Goal: Task Accomplishment & Management: Manage account settings

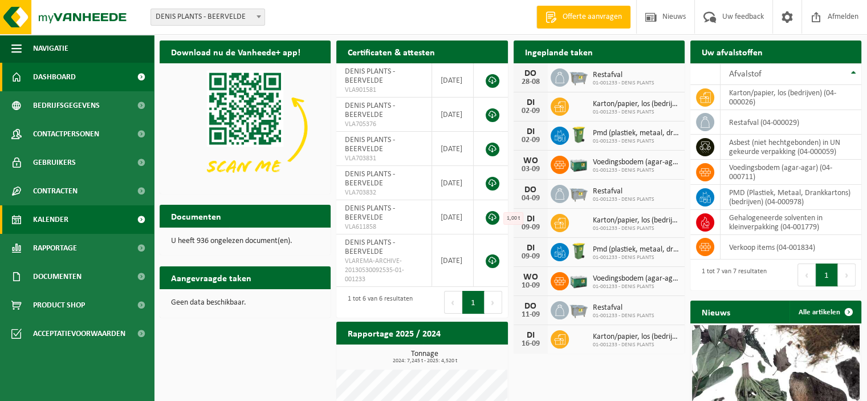
click at [75, 217] on link "Kalender" at bounding box center [77, 219] width 154 height 29
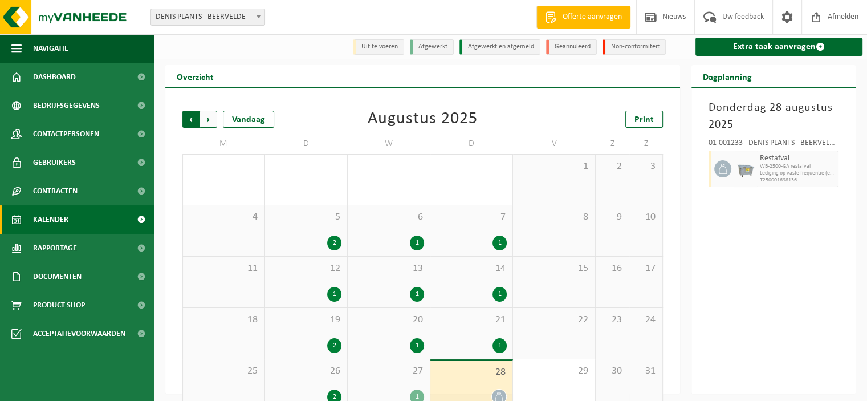
click at [211, 121] on span "Volgende" at bounding box center [208, 119] width 17 height 17
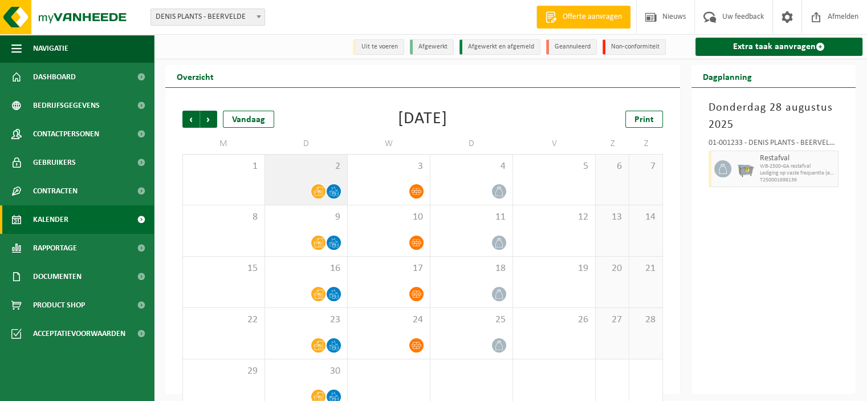
click at [319, 192] on icon at bounding box center [319, 191] width 10 height 10
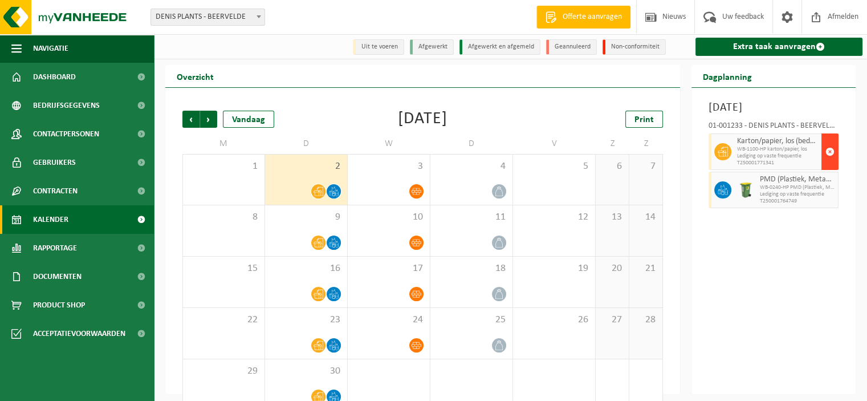
click at [833, 163] on span "button" at bounding box center [830, 151] width 9 height 23
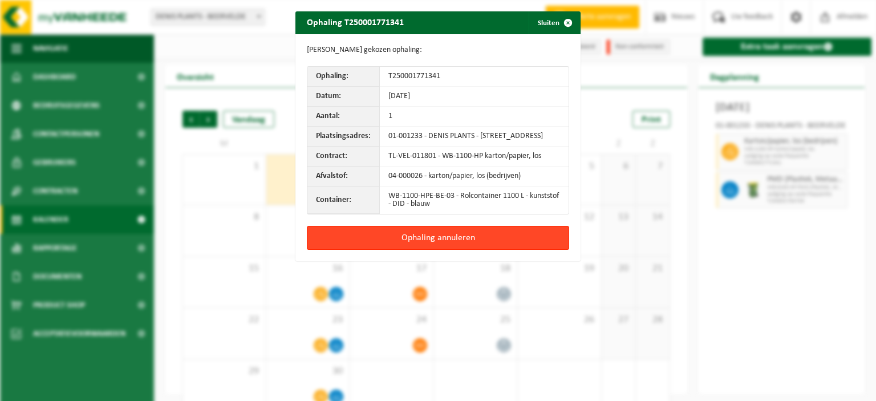
click at [419, 246] on button "Ophaling annuleren" at bounding box center [438, 238] width 262 height 24
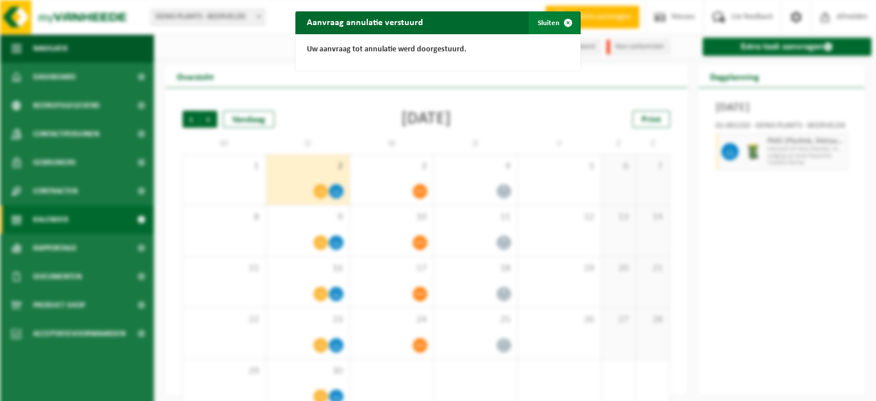
click at [563, 22] on span "button" at bounding box center [568, 22] width 23 height 23
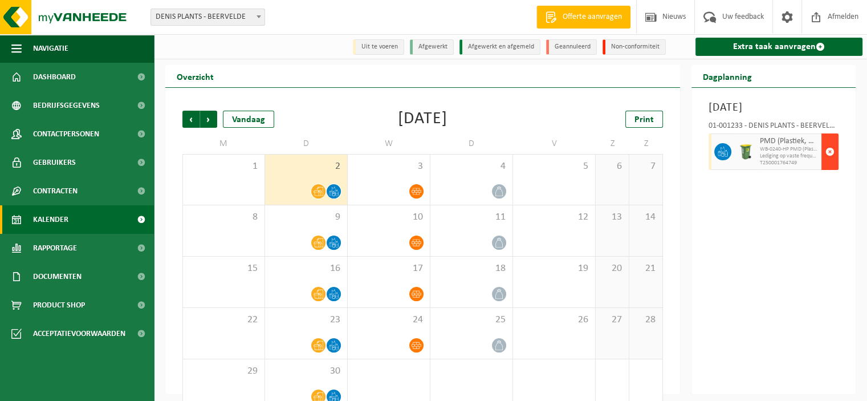
click at [828, 163] on span "button" at bounding box center [830, 151] width 9 height 23
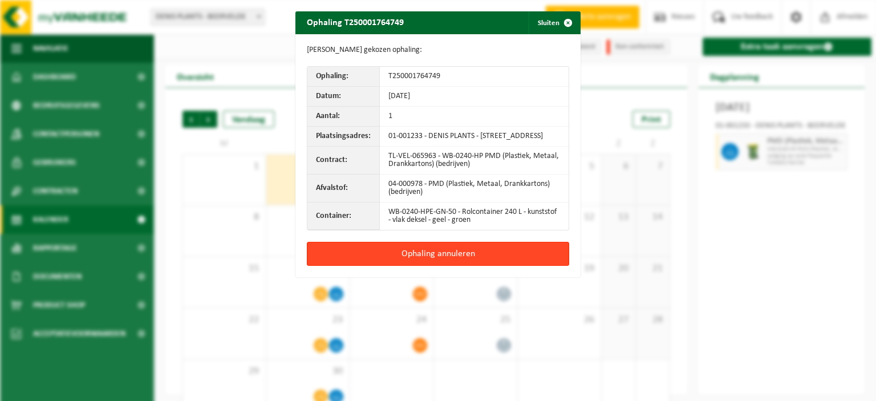
click at [446, 265] on button "Ophaling annuleren" at bounding box center [438, 254] width 262 height 24
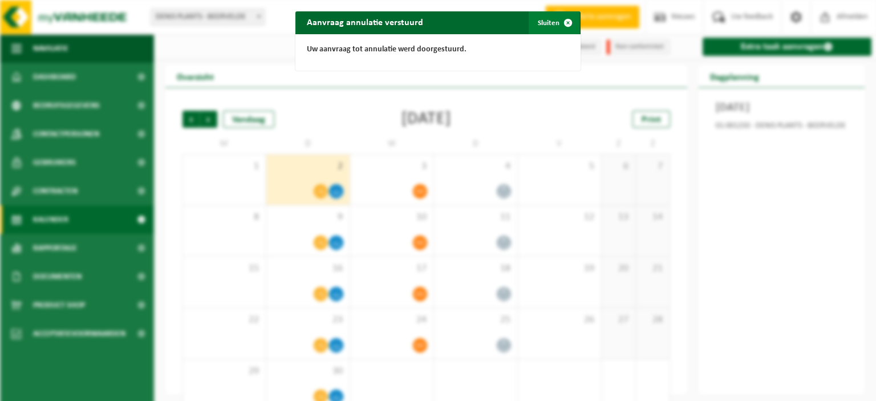
click at [546, 20] on button "Sluiten" at bounding box center [554, 22] width 51 height 23
